Goal: Task Accomplishment & Management: Complete application form

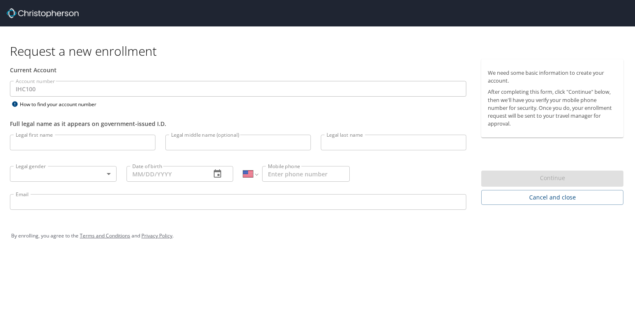
select select "US"
click at [92, 140] on input "Legal first name" at bounding box center [82, 143] width 145 height 16
type input "Judith"
type input "L"
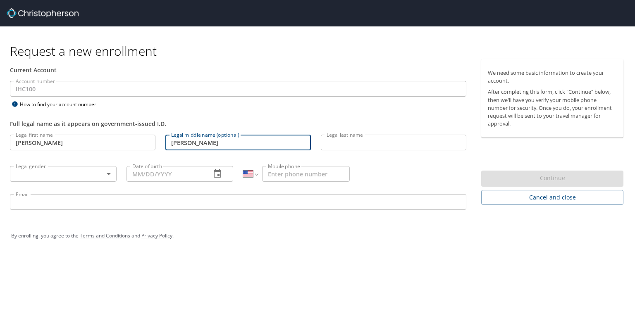
type input "Annette"
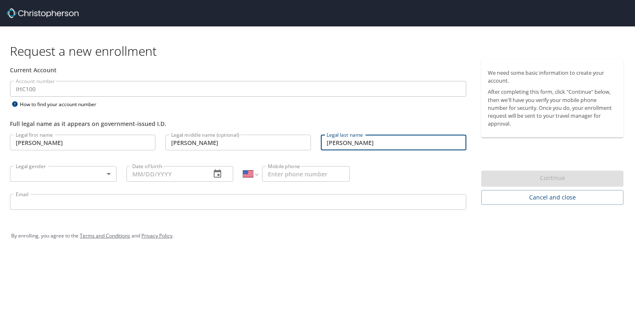
type input "Lofing"
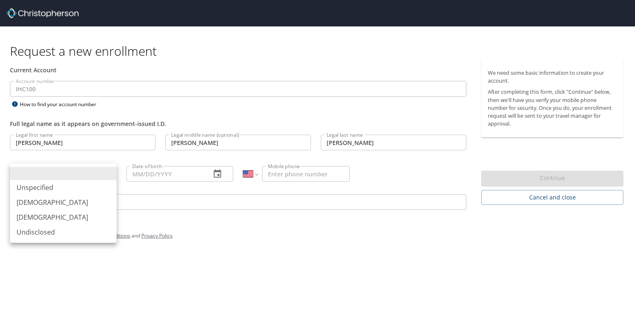
click at [50, 171] on body "Request a new enrollment Current Account Account number IHC100 Account number H…" at bounding box center [317, 165] width 635 height 330
click at [41, 216] on li "Female" at bounding box center [63, 217] width 107 height 15
type input "Female"
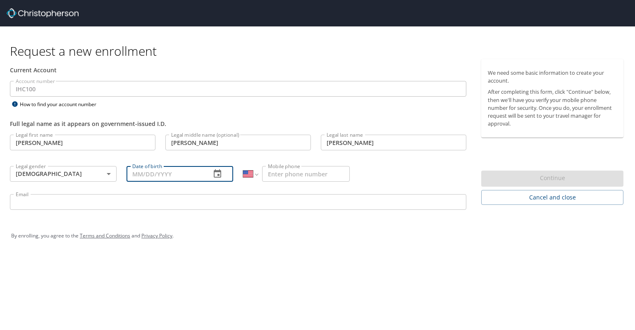
click at [131, 170] on input "Date of birth" at bounding box center [165, 174] width 78 height 16
type input "07/01/1997"
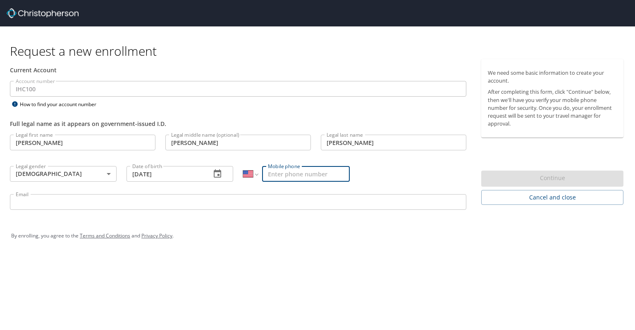
click at [288, 173] on input "Mobile phone" at bounding box center [306, 174] width 88 height 16
type input "(817) 709-5335"
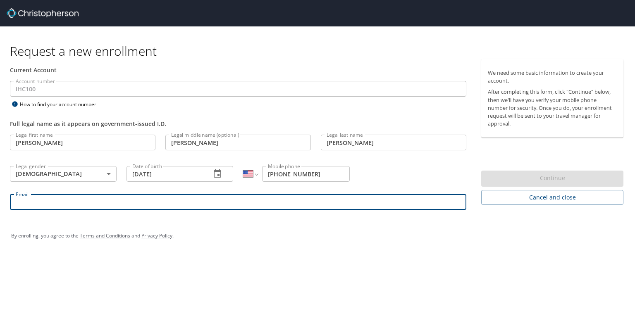
click at [82, 208] on input "Email" at bounding box center [238, 202] width 456 height 16
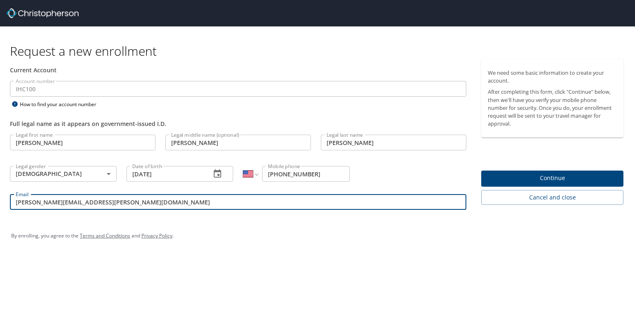
type input "annette.lofing@imail.org"
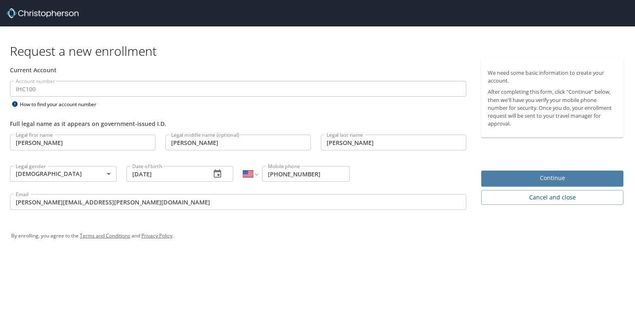
click at [517, 175] on span "Continue" at bounding box center [552, 178] width 129 height 10
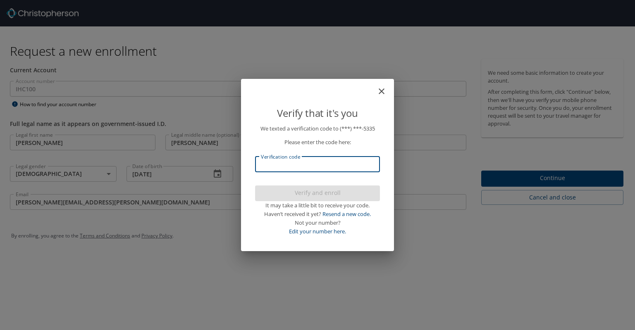
click at [319, 168] on input "Verification code" at bounding box center [317, 165] width 125 height 16
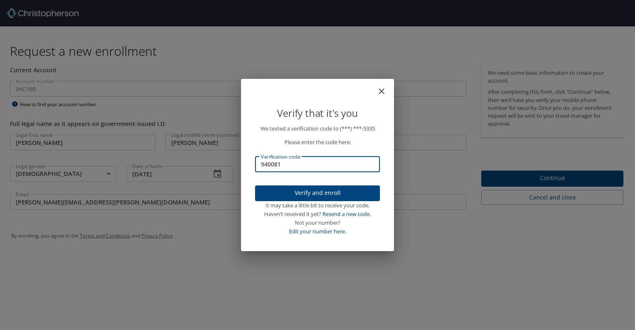
type input "940081"
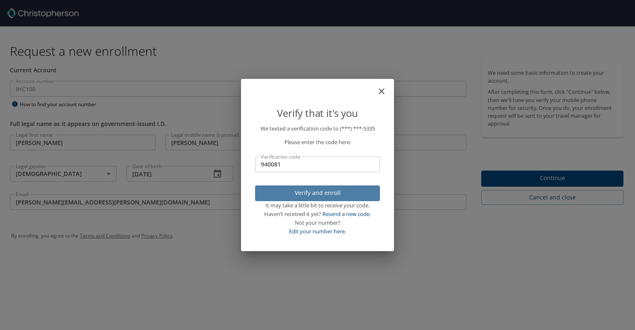
click at [293, 195] on span "Verify and enroll" at bounding box center [318, 193] width 112 height 10
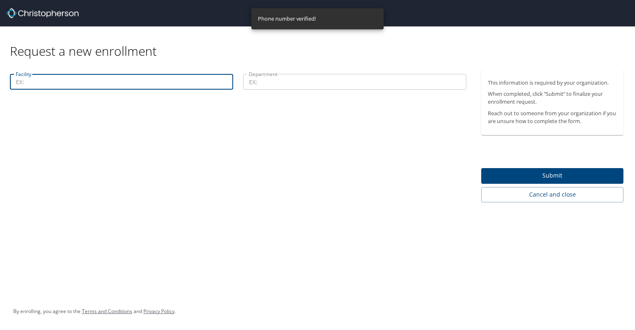
click at [142, 82] on input "Facility" at bounding box center [121, 82] width 223 height 16
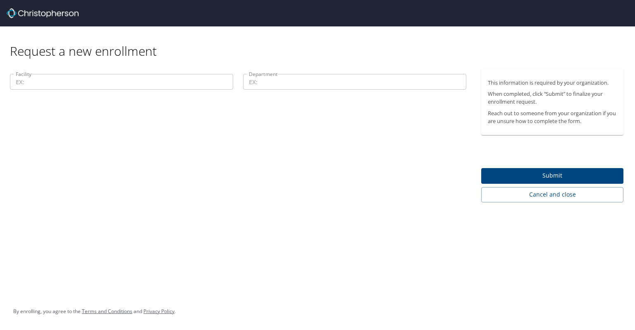
click at [377, 197] on div "Facility Facility Department Department" at bounding box center [238, 135] width 476 height 133
click at [421, 124] on div "Facility Facility Department Department" at bounding box center [238, 135] width 476 height 133
click at [408, 124] on div "Facility Facility Department Department" at bounding box center [238, 135] width 476 height 133
